Goal: Information Seeking & Learning: Learn about a topic

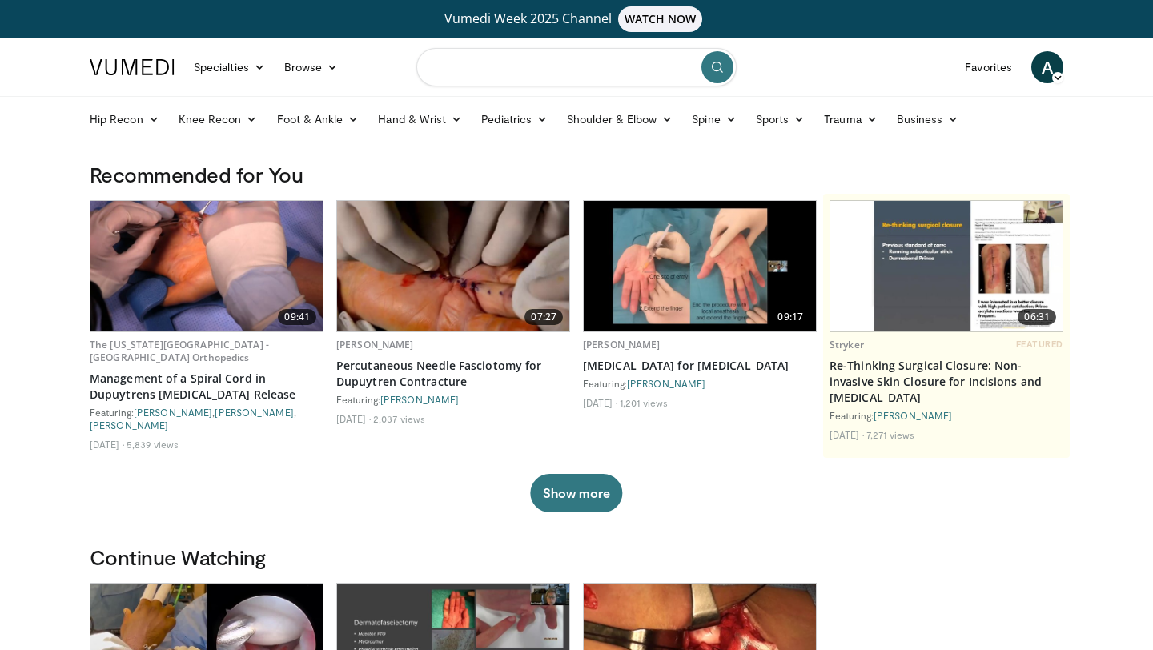
click at [539, 66] on input "Search topics, interventions" at bounding box center [576, 67] width 320 height 38
type input "**********"
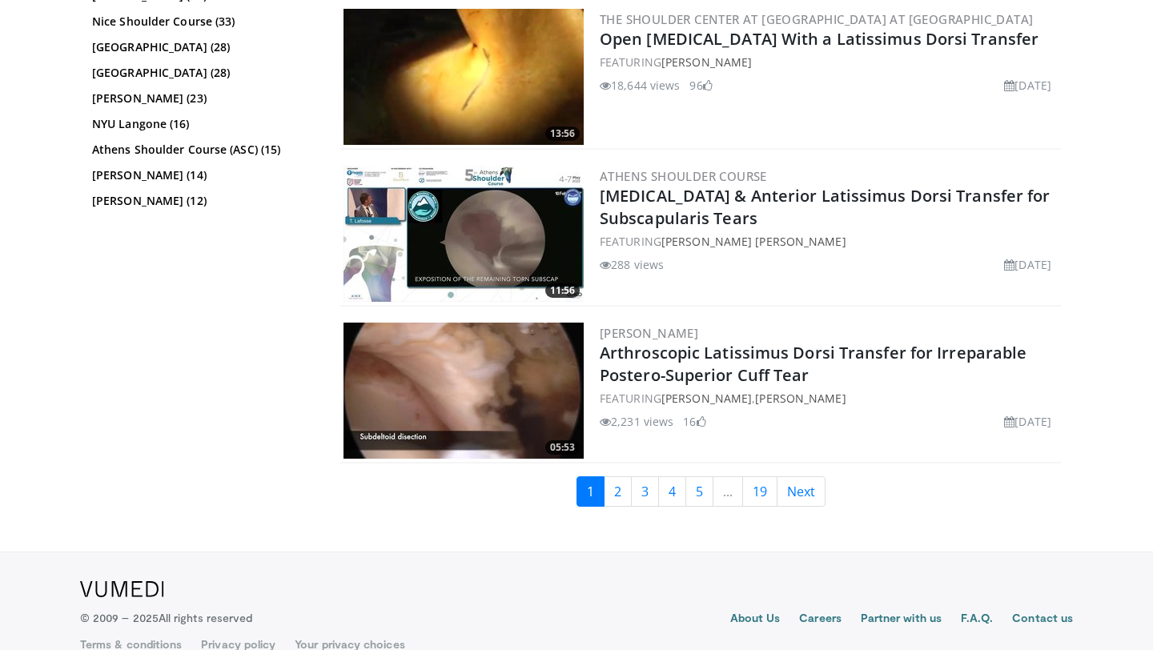
scroll to position [3823, 0]
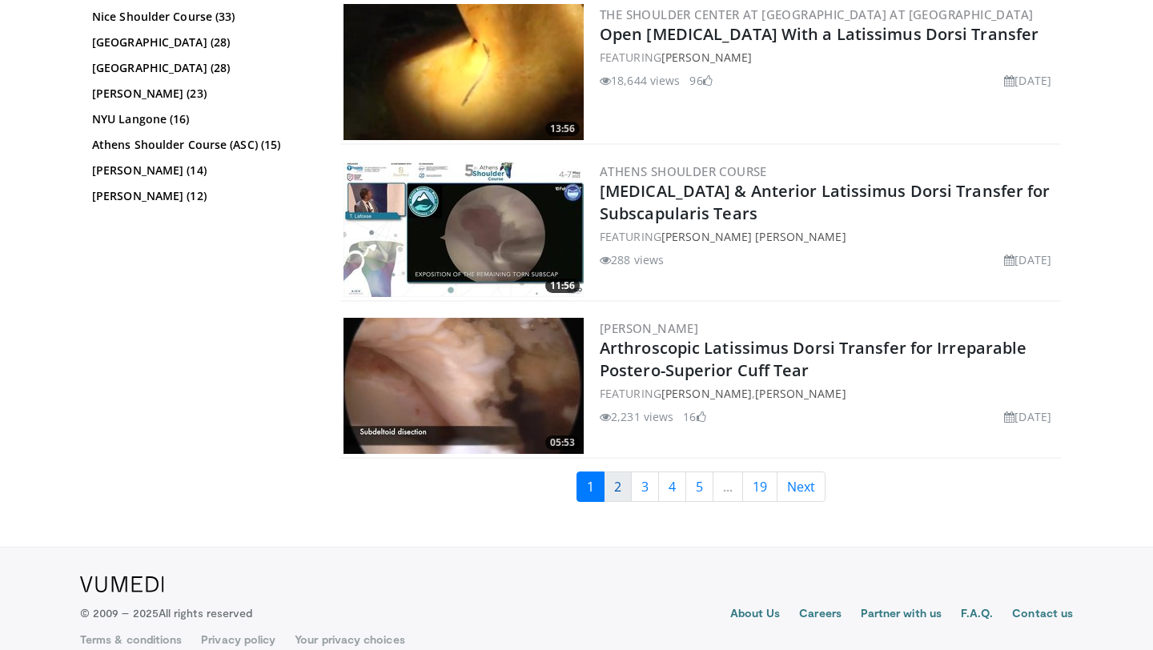
click at [626, 479] on link "2" at bounding box center [617, 486] width 28 height 30
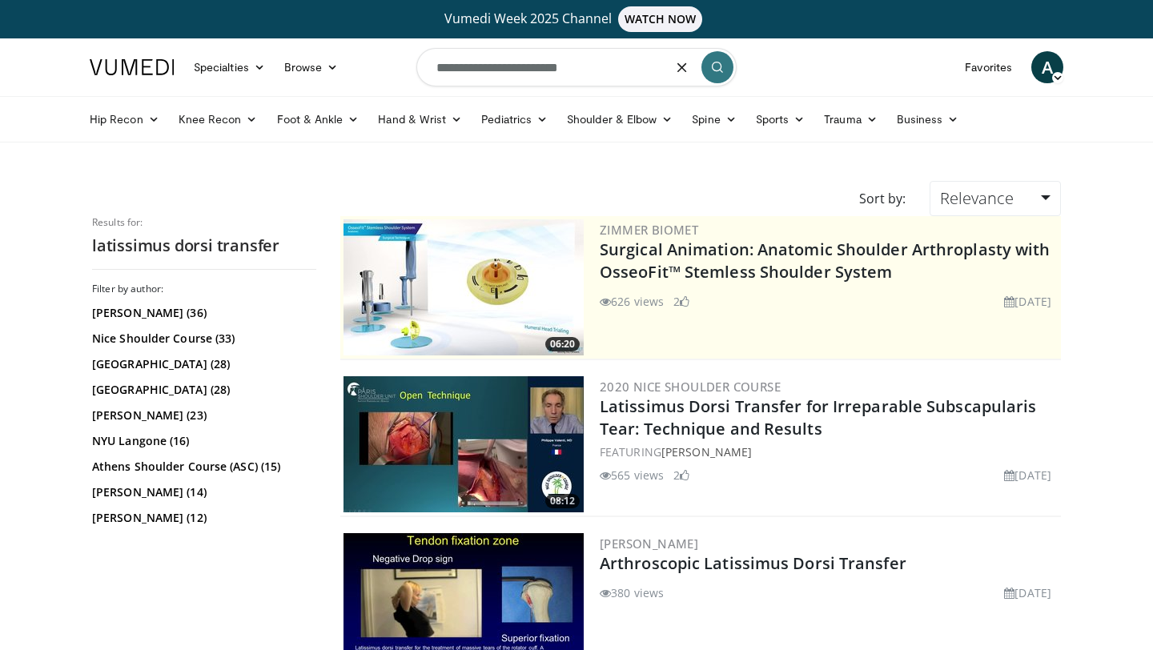
click at [607, 76] on input "**********" at bounding box center [576, 67] width 320 height 38
type input "**********"
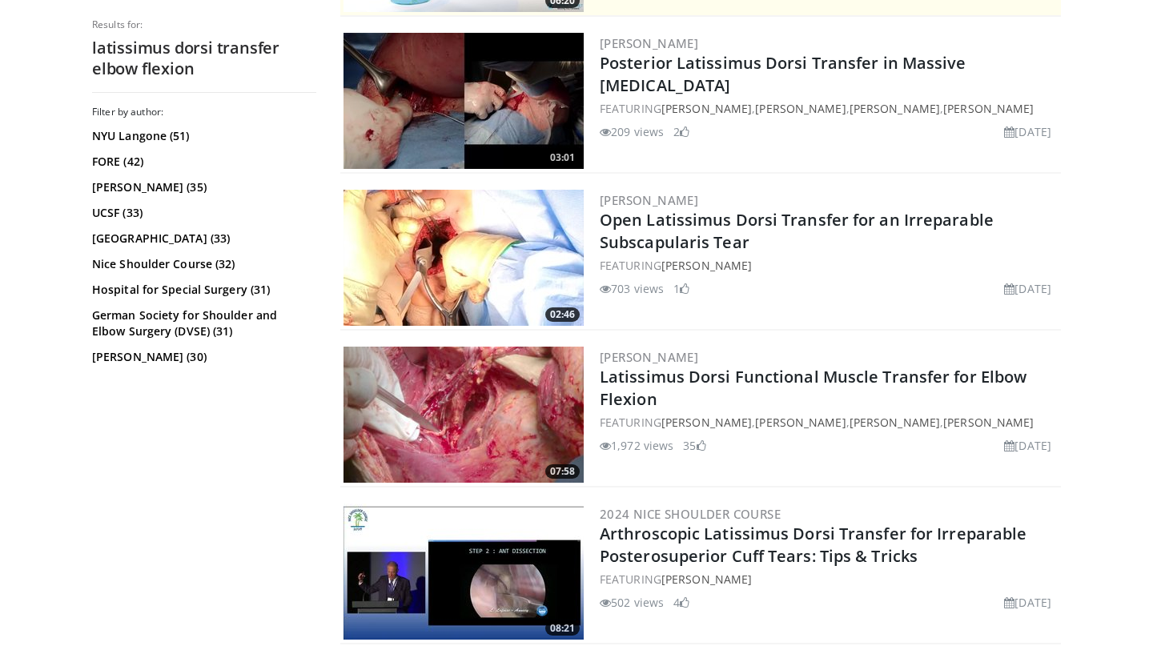
scroll to position [518, 0]
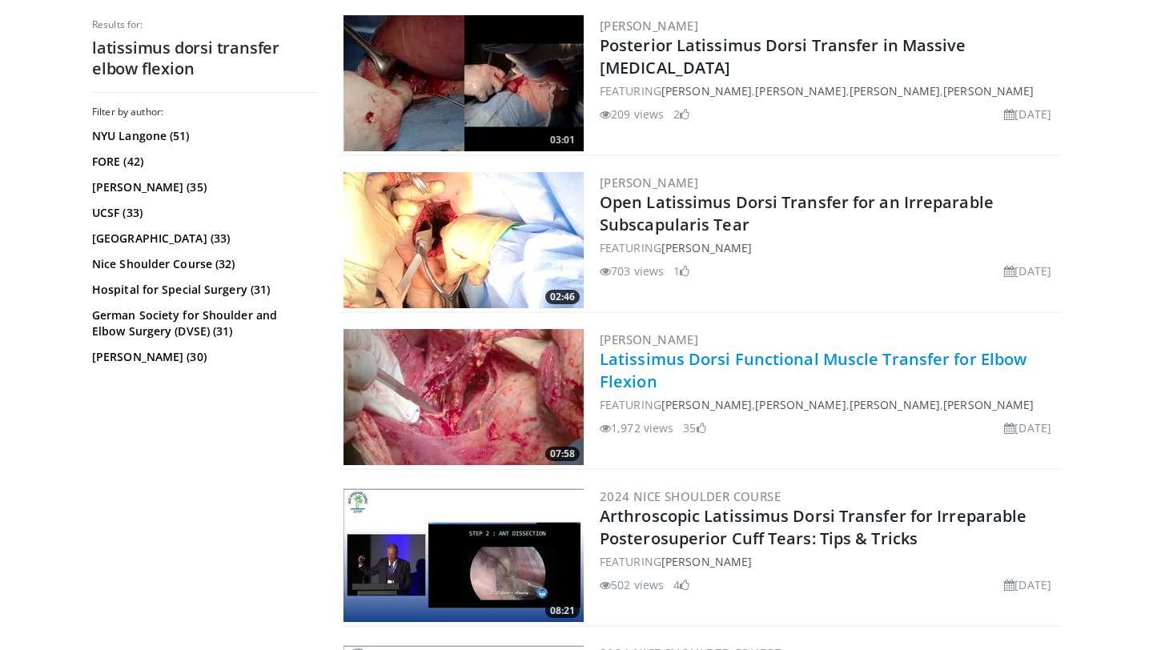
click at [832, 358] on link "Latissimus Dorsi Functional Muscle Transfer for Elbow Flexion" at bounding box center [812, 370] width 427 height 44
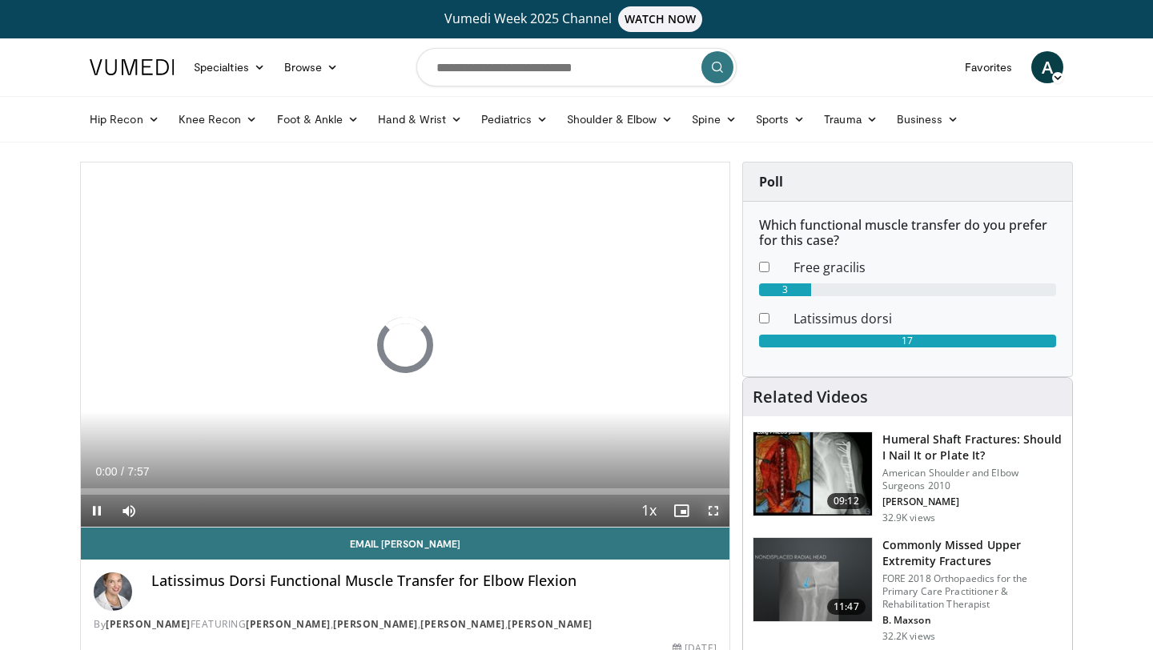
click at [720, 513] on span "Video Player" at bounding box center [713, 511] width 32 height 32
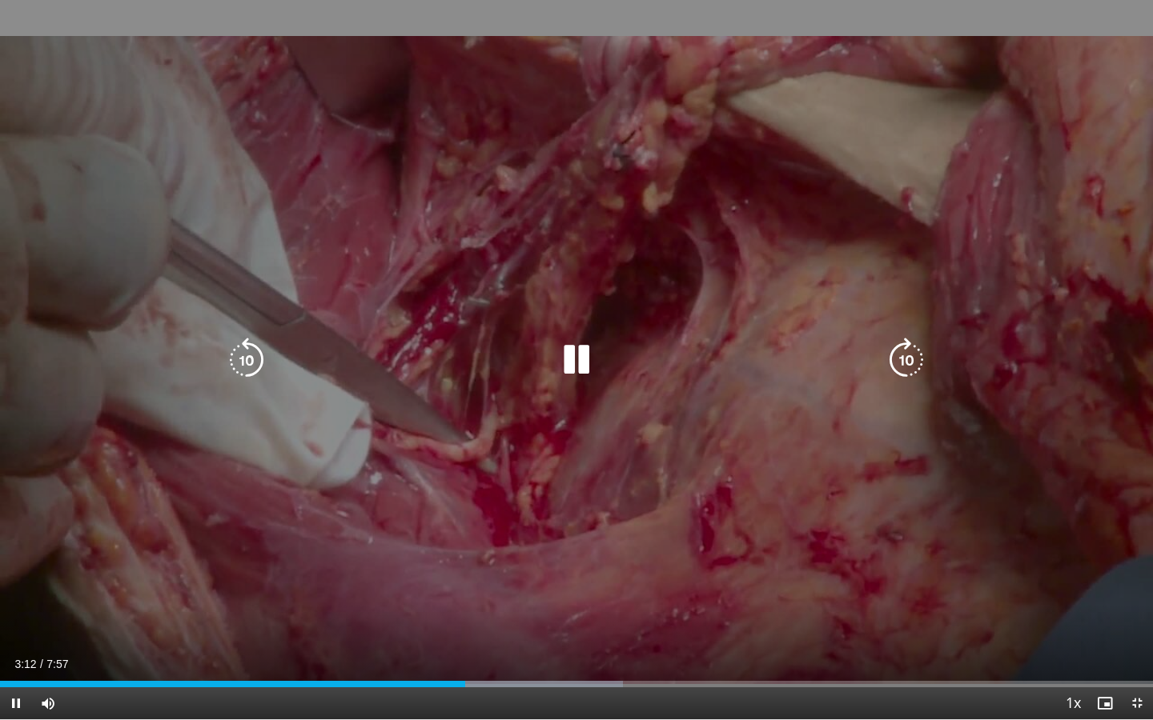
click at [563, 361] on icon "Video Player" at bounding box center [576, 360] width 45 height 45
click at [593, 358] on icon "Video Player" at bounding box center [576, 360] width 45 height 45
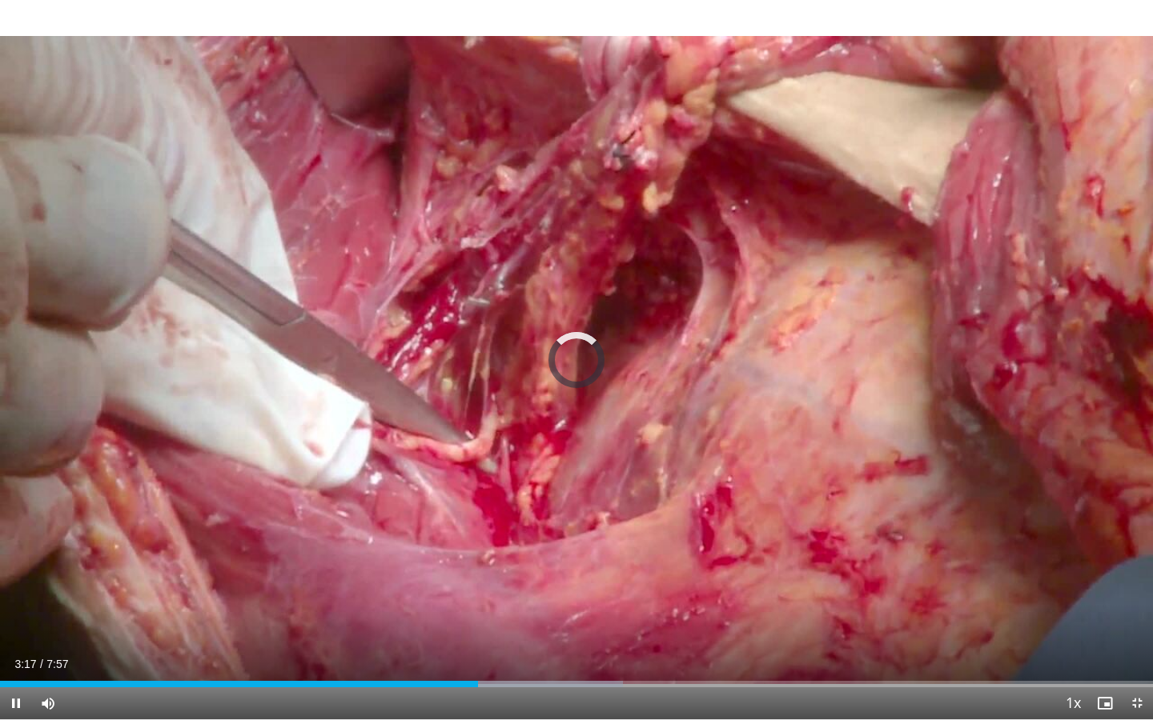
drag, startPoint x: 593, startPoint y: 358, endPoint x: 529, endPoint y: 312, distance: 78.6
click at [571, 358] on div "10 seconds Tap to unmute" at bounding box center [576, 360] width 1153 height 720
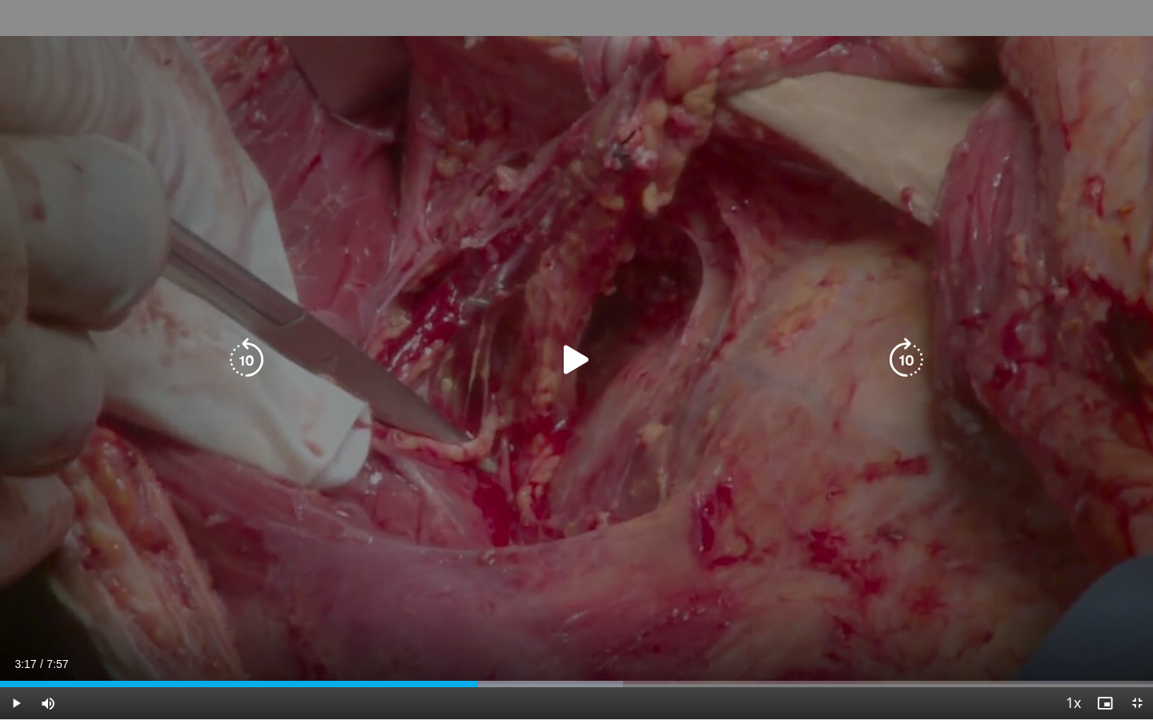
click at [578, 364] on icon "Video Player" at bounding box center [576, 360] width 45 height 45
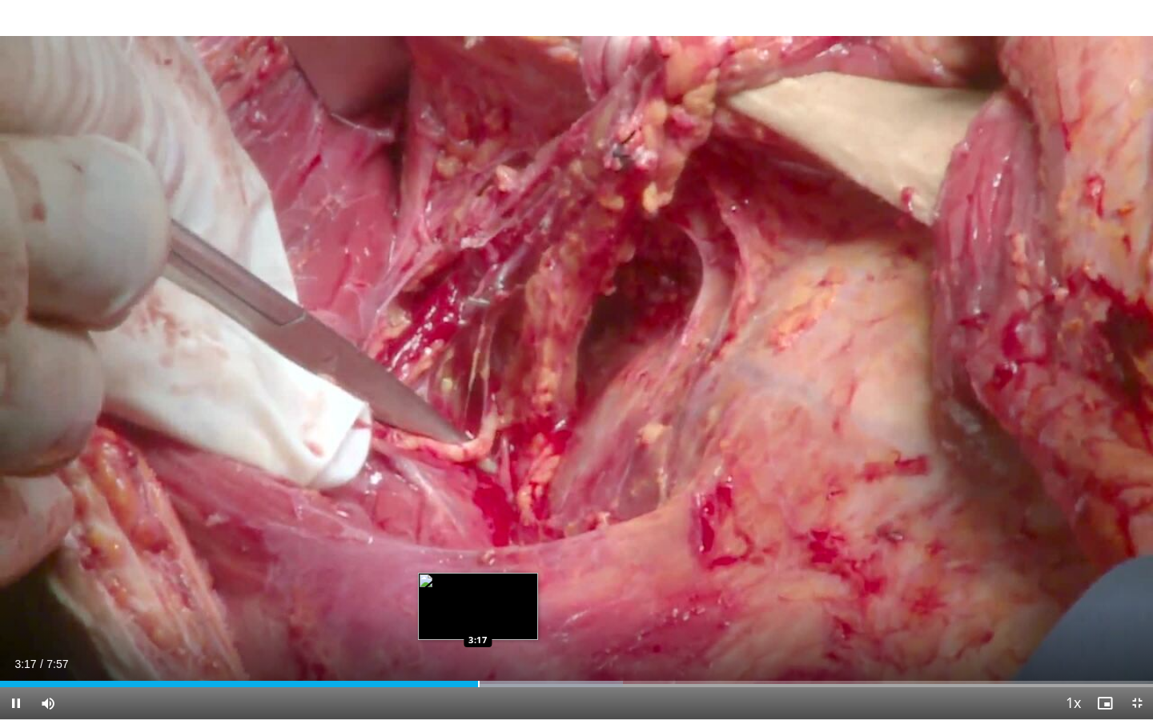
click at [478, 649] on div "Progress Bar" at bounding box center [479, 684] width 2 height 6
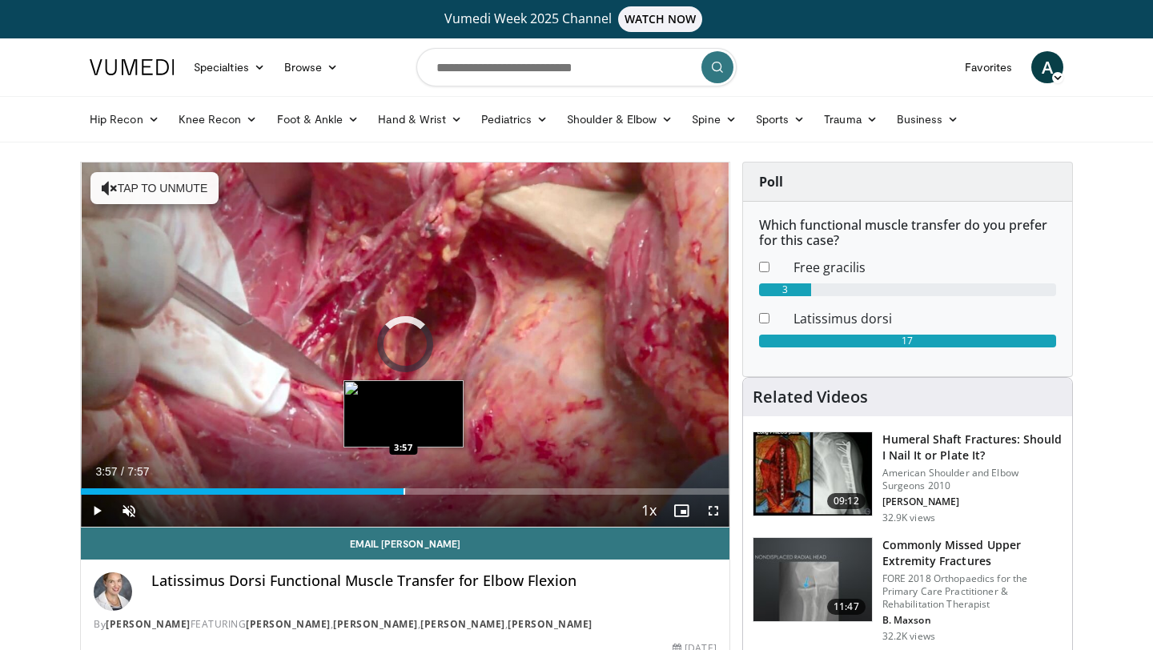
click at [403, 487] on div "Loaded : 8.30% 0:04 3:57" at bounding box center [405, 486] width 648 height 15
click at [396, 494] on div "Progress Bar" at bounding box center [397, 491] width 2 height 6
click at [391, 491] on div "Progress Bar" at bounding box center [392, 491] width 2 height 6
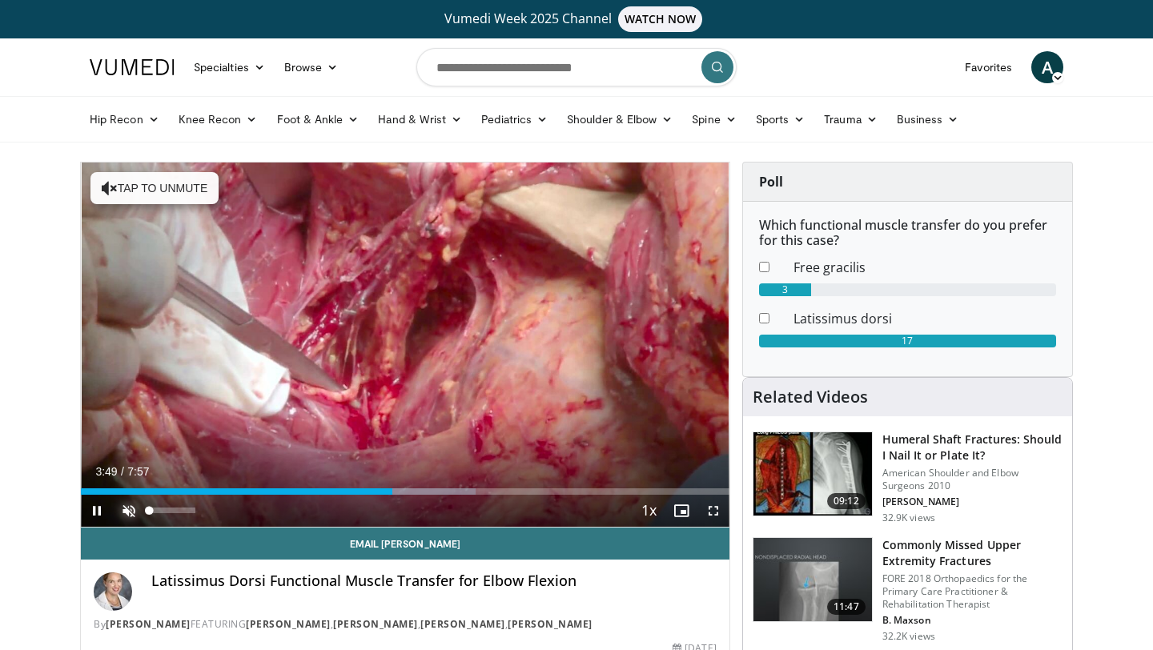
click at [119, 512] on span "Video Player" at bounding box center [129, 511] width 32 height 32
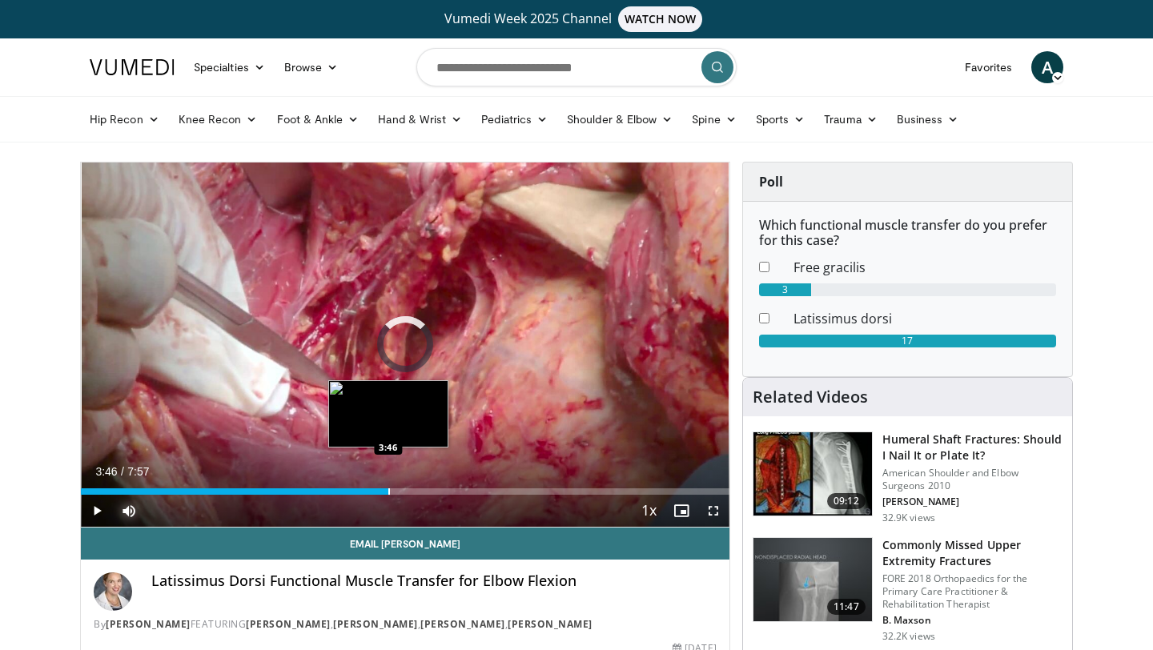
click at [388, 491] on div "Progress Bar" at bounding box center [389, 491] width 2 height 6
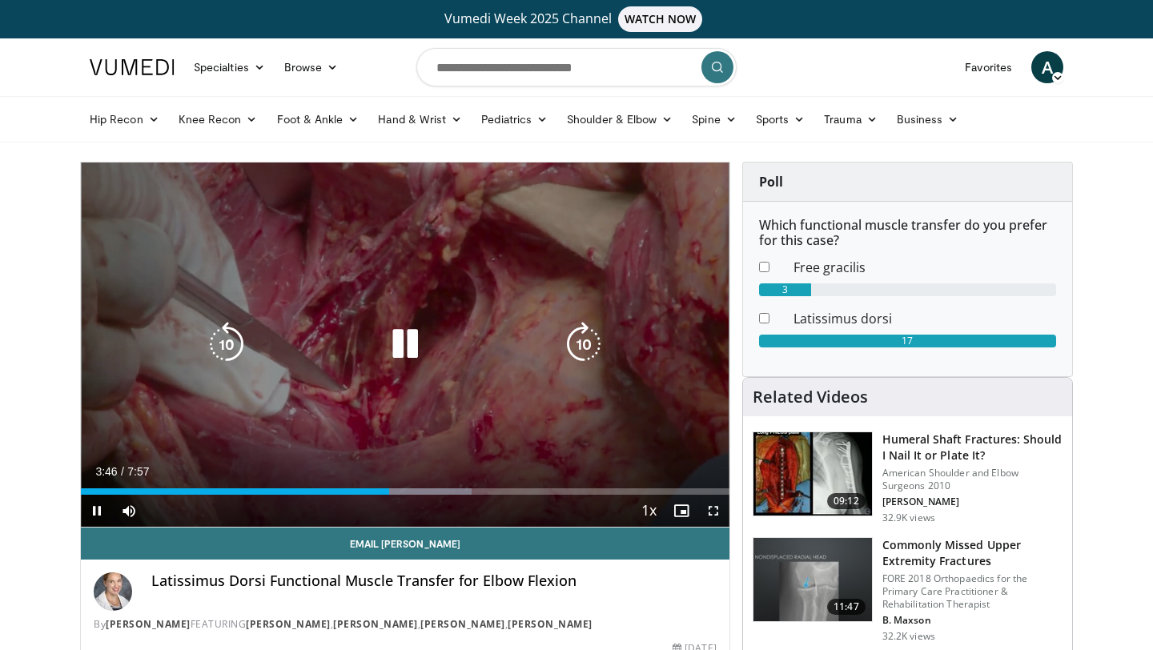
click at [360, 479] on video-js "**********" at bounding box center [405, 344] width 648 height 365
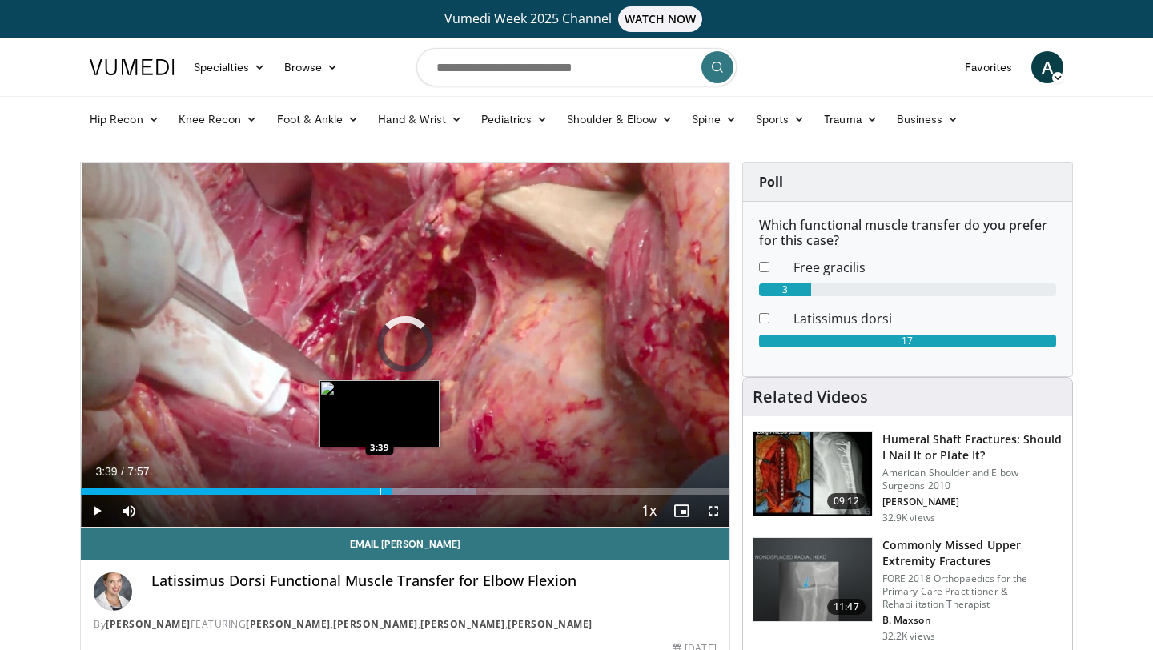
click at [379, 492] on div "Progress Bar" at bounding box center [380, 491] width 2 height 6
click at [359, 488] on div "Progress Bar" at bounding box center [360, 491] width 2 height 6
click at [343, 489] on div "Progress Bar" at bounding box center [344, 491] width 2 height 6
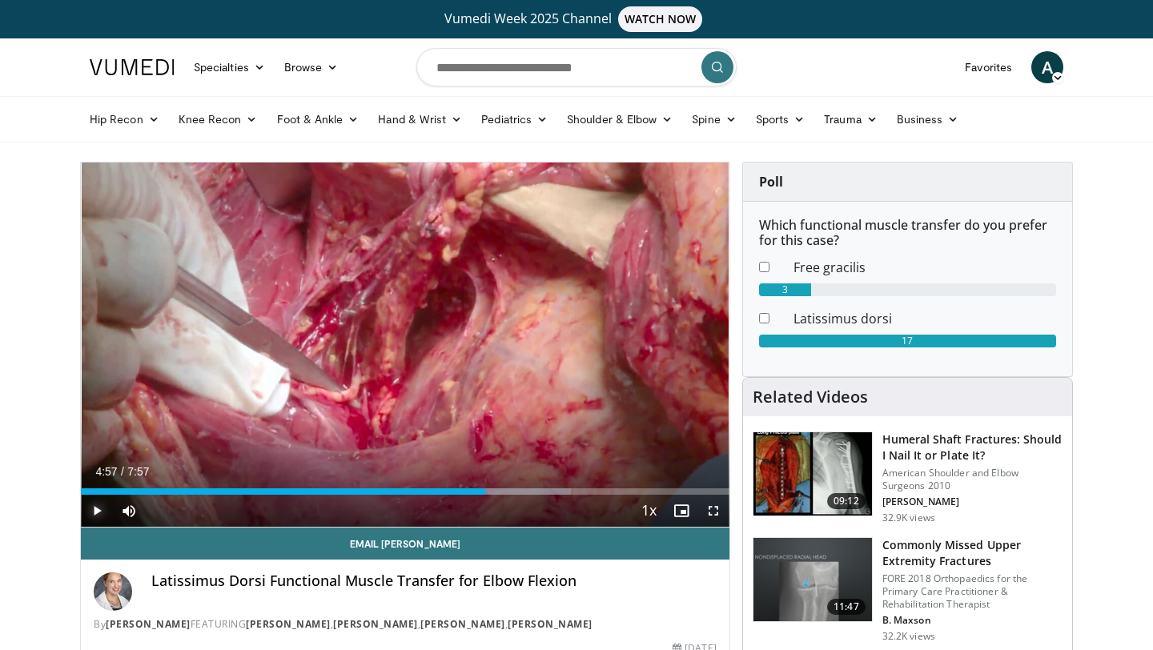
click at [104, 510] on span "Video Player" at bounding box center [97, 511] width 32 height 32
